Goal: Transaction & Acquisition: Purchase product/service

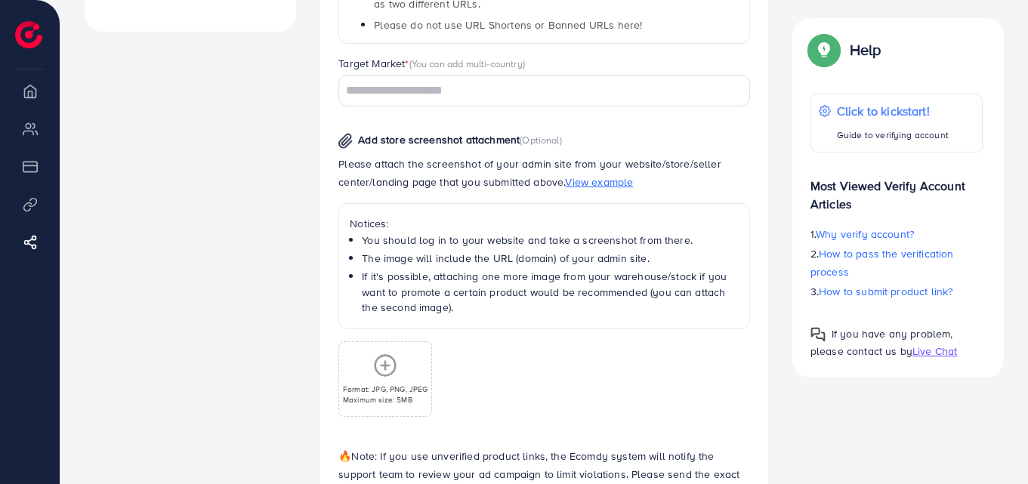
scroll to position [784, 0]
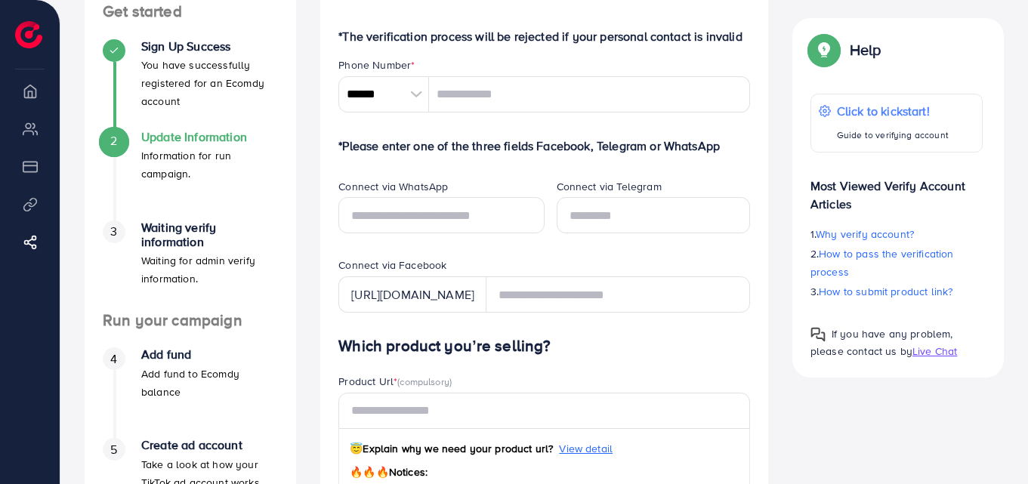
scroll to position [57, 0]
